Goal: Task Accomplishment & Management: Use online tool/utility

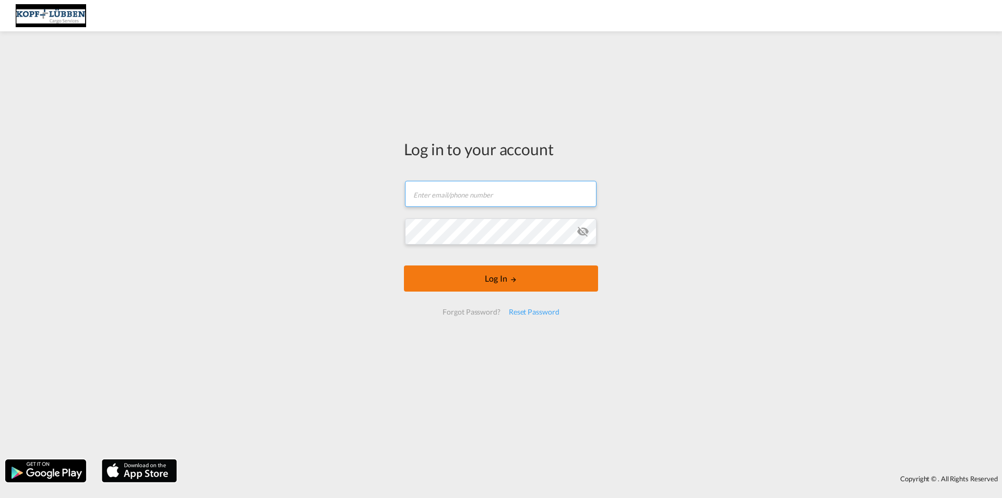
type input "[EMAIL_ADDRESS][PERSON_NAME][DOMAIN_NAME]"
click at [482, 281] on button "Log In" at bounding box center [501, 278] width 194 height 26
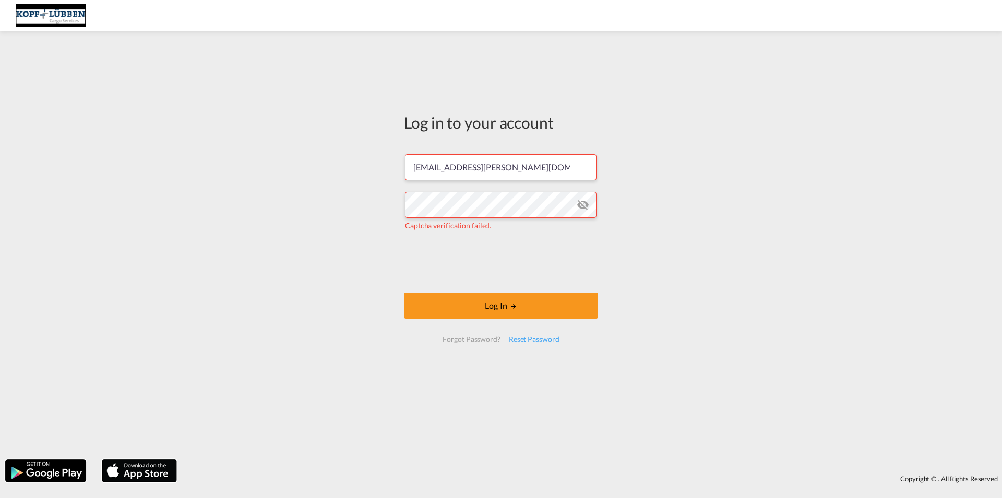
click at [586, 207] on md-icon "icon-eye-off" at bounding box center [583, 204] width 13 height 13
click at [462, 311] on button "Log In" at bounding box center [501, 305] width 194 height 26
click at [444, 305] on button "Log In" at bounding box center [501, 305] width 194 height 26
